Goal: Task Accomplishment & Management: Complete application form

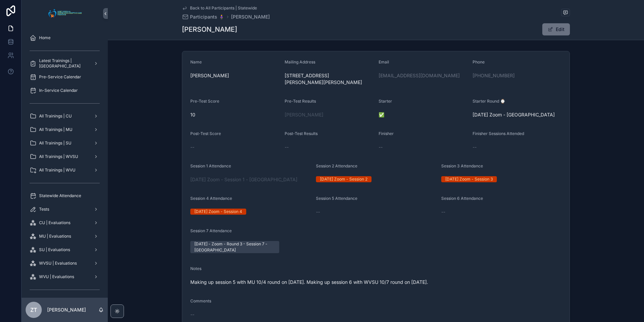
click at [57, 196] on span "Statewide Attendance" at bounding box center [60, 195] width 42 height 5
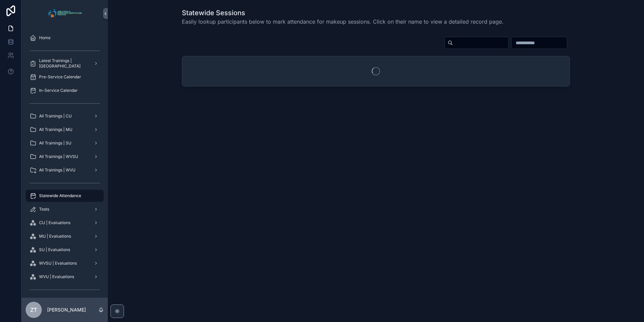
click at [453, 43] on input "scrollable content" at bounding box center [480, 42] width 55 height 9
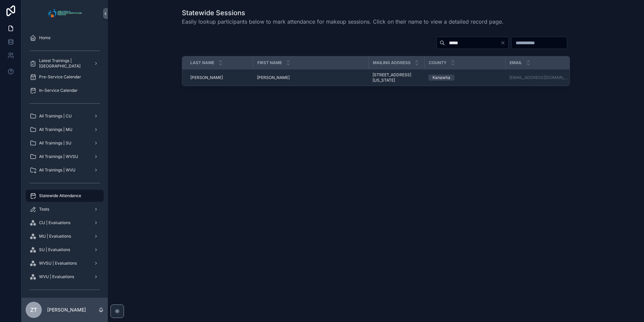
type input "*****"
click at [264, 79] on span "[PERSON_NAME]" at bounding box center [273, 77] width 33 height 5
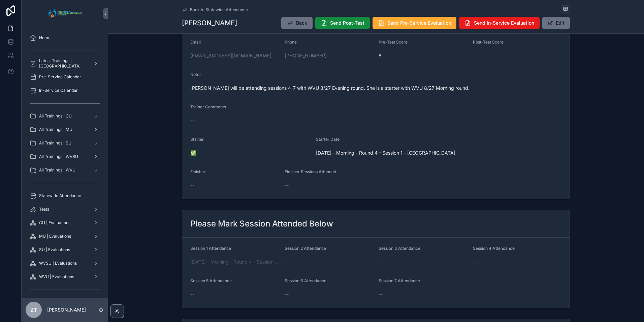
scroll to position [67, 0]
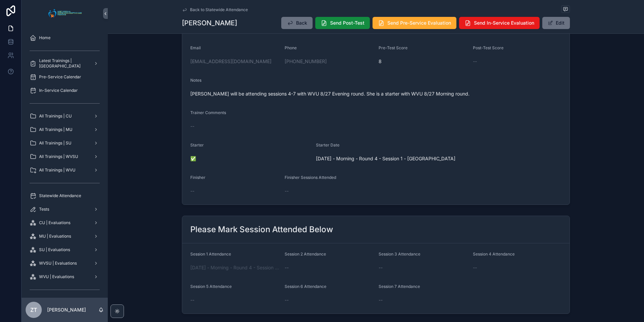
click at [565, 22] on button "Edit" at bounding box center [557, 23] width 28 height 12
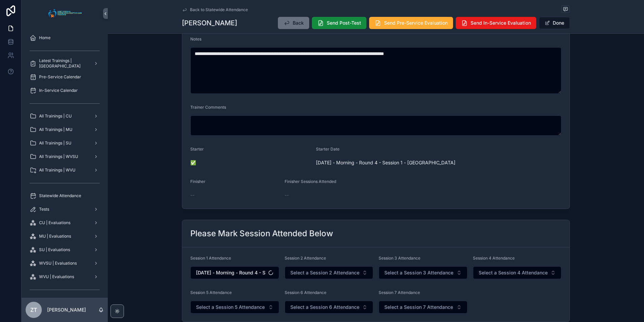
scroll to position [202, 0]
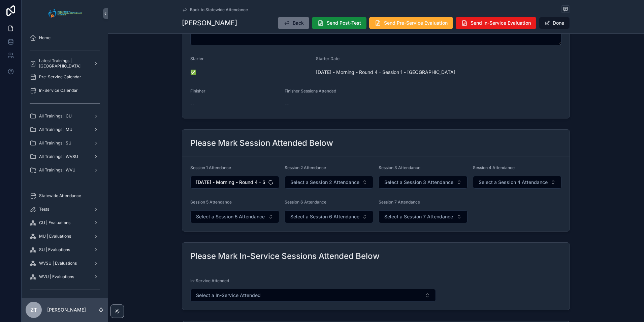
click at [492, 180] on span "Select a Session 4 Attendance" at bounding box center [513, 182] width 69 height 7
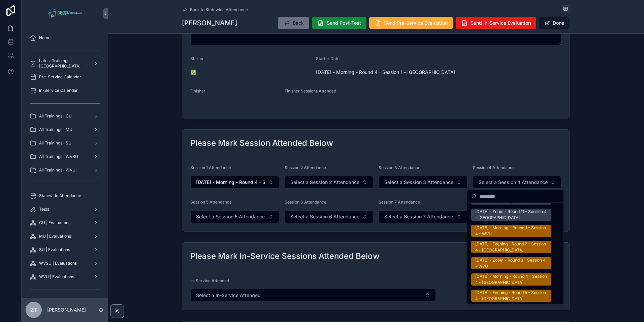
scroll to position [1079, 0]
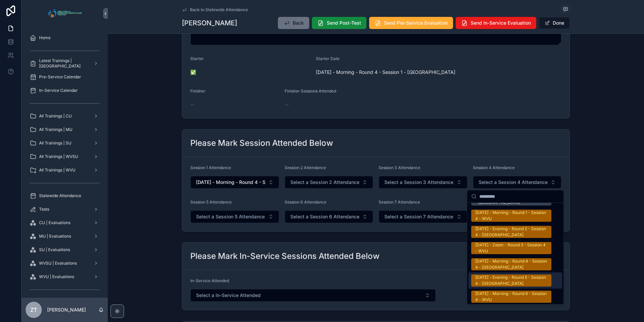
click at [500, 279] on div "[DATE] - Evening - Round 5 - Session 4 - [GEOGRAPHIC_DATA]" at bounding box center [512, 280] width 72 height 12
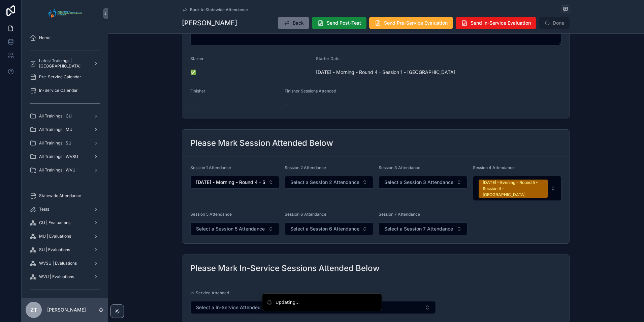
click at [229, 225] on span "Select a Session 5 Attendance" at bounding box center [230, 228] width 69 height 7
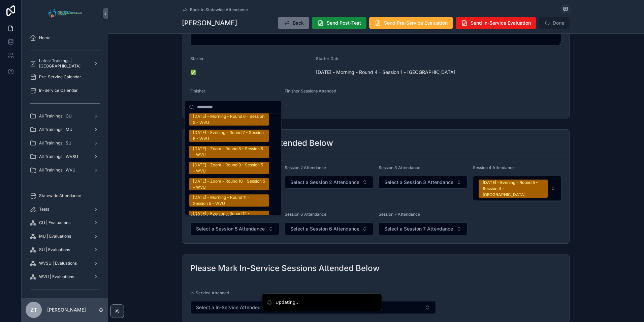
scroll to position [1112, 0]
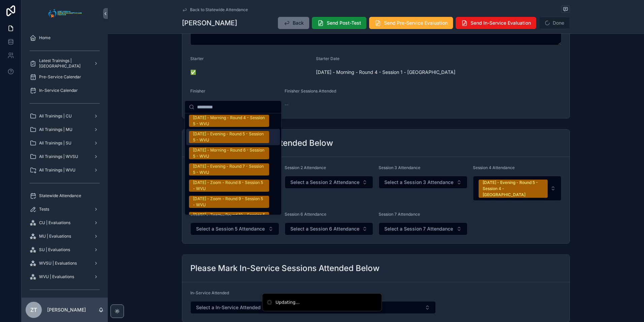
click at [212, 132] on div "[DATE] - Evening - Round 5 - Session 5 - WVU" at bounding box center [229, 137] width 72 height 12
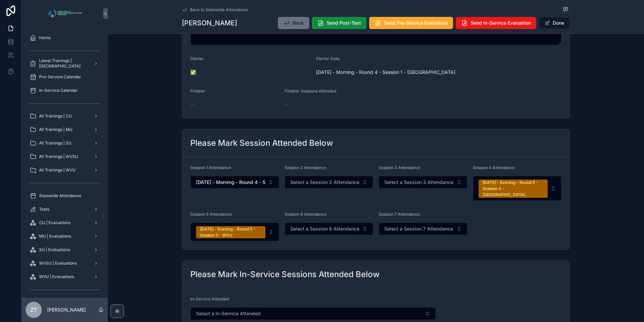
click at [550, 23] on button "Done" at bounding box center [554, 23] width 31 height 12
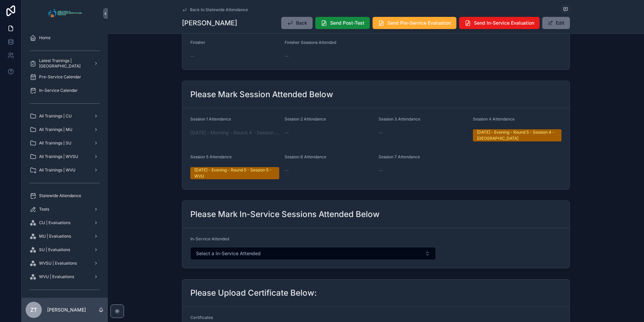
scroll to position [206, 0]
